Goal: Task Accomplishment & Management: Manage account settings

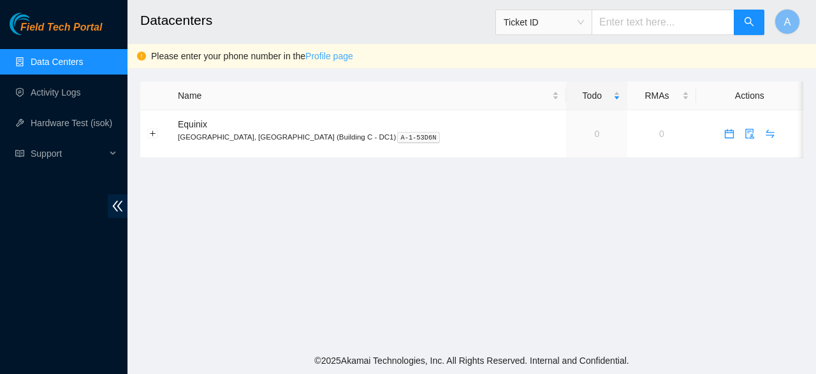
click at [318, 51] on link "Profile page" at bounding box center [330, 56] width 48 height 10
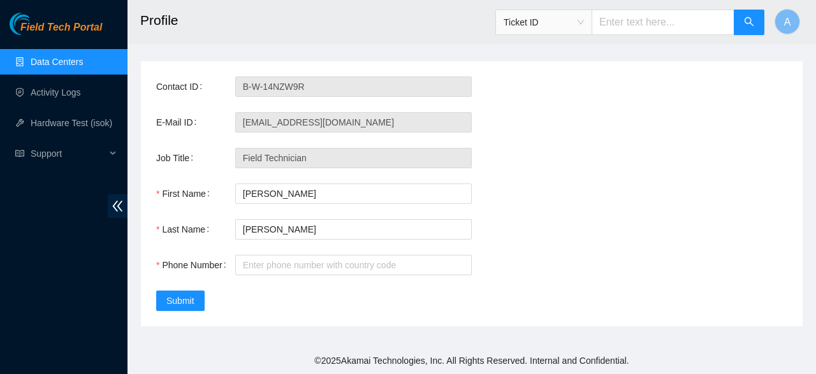
click at [307, 276] on div "Contact ID B-W-14NZW9R E-Mail ID alex.pena2225@gmail.com Job Title Field Techni…" at bounding box center [472, 193] width 662 height 265
click at [309, 271] on input "Phone Number" at bounding box center [353, 265] width 237 height 20
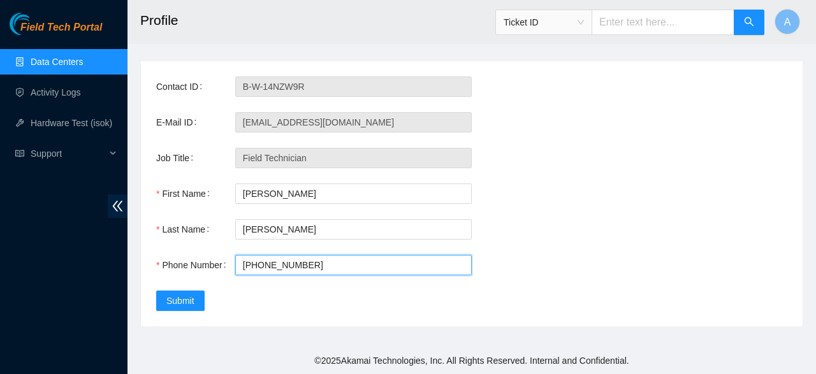
type input "+1(703)-439-8036"
click at [195, 288] on div "Contact ID B-W-14NZW9R E-Mail ID alex.pena2225@gmail.com Job Title Field Techni…" at bounding box center [472, 193] width 662 height 265
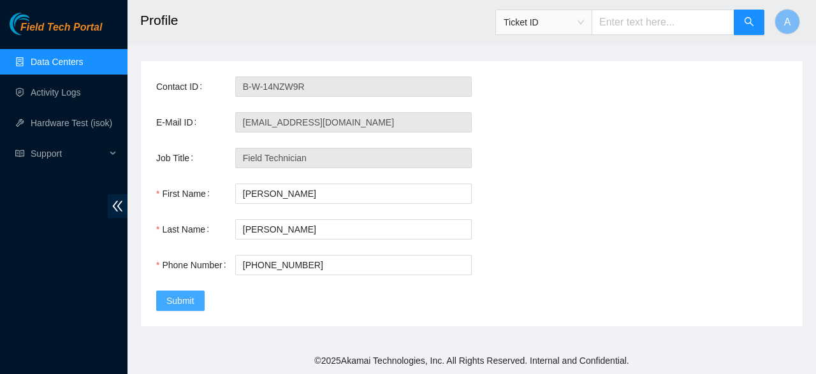
drag, startPoint x: 179, startPoint y: 296, endPoint x: 172, endPoint y: 299, distance: 7.7
click at [172, 299] on span "Submit" at bounding box center [180, 301] width 28 height 14
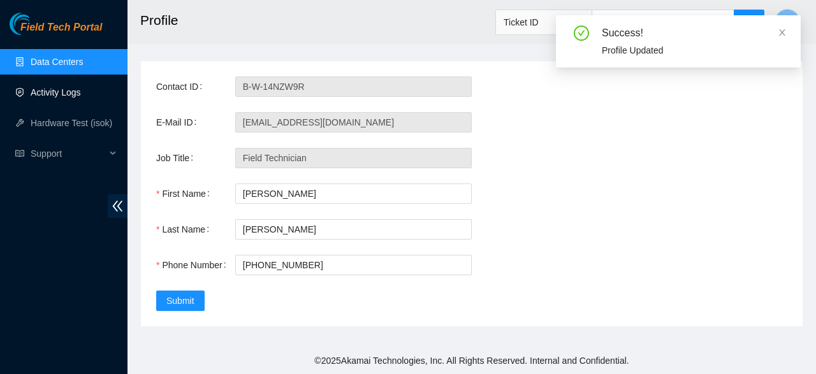
click at [40, 89] on link "Activity Logs" at bounding box center [56, 92] width 50 height 10
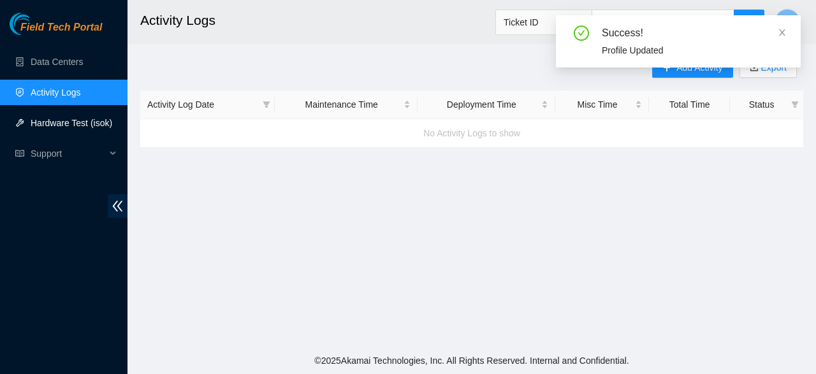
click at [65, 124] on link "Hardware Test (isok)" at bounding box center [72, 123] width 82 height 10
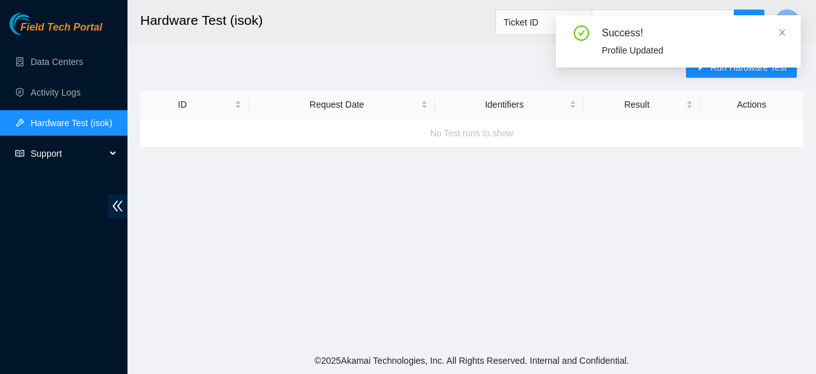
click at [55, 163] on span "Support" at bounding box center [68, 154] width 75 height 26
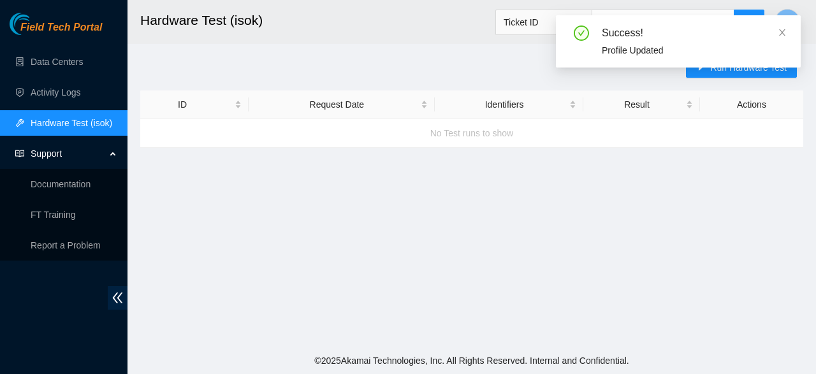
click at [91, 17] on div "Field Tech Portal" at bounding box center [64, 24] width 128 height 22
click at [78, 22] on span "Field Tech Portal" at bounding box center [61, 28] width 82 height 12
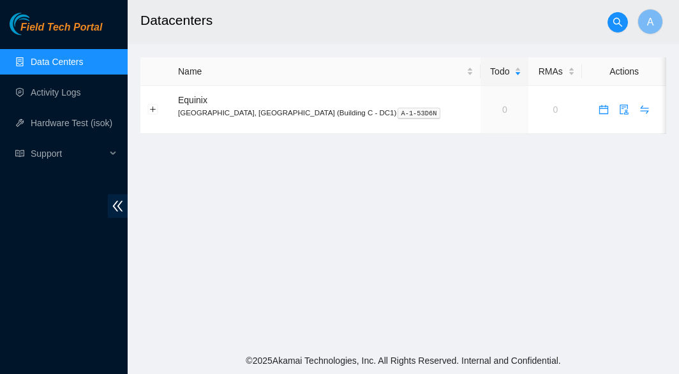
click at [202, 168] on main "Datacenters A Name Todo RMAs Actions Equinix Ashburn, VA (Building C - DC1) A-1…" at bounding box center [403, 174] width 551 height 348
